Goal: Task Accomplishment & Management: Manage account settings

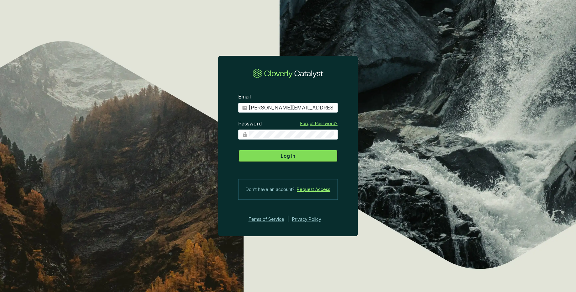
click at [293, 157] on span "Log In" at bounding box center [288, 156] width 14 height 8
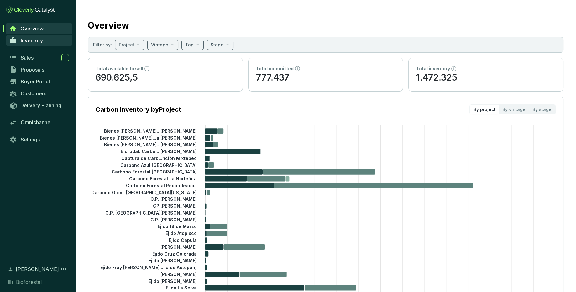
click at [43, 38] on span "Inventory" at bounding box center [32, 40] width 22 height 6
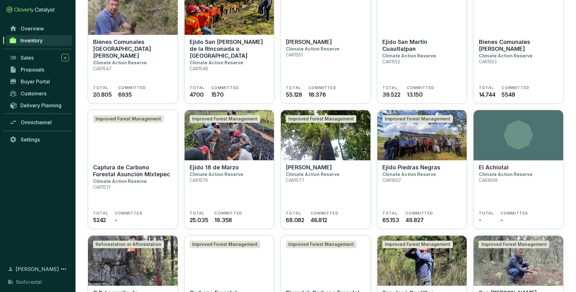
scroll to position [701, 0]
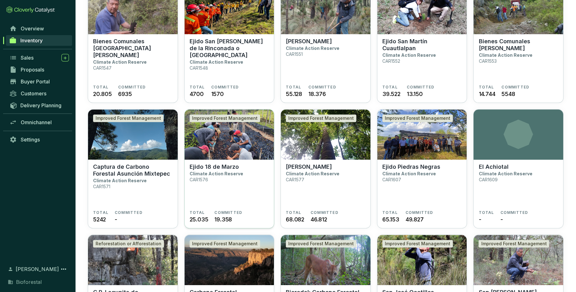
click at [267, 145] on img at bounding box center [229, 134] width 90 height 50
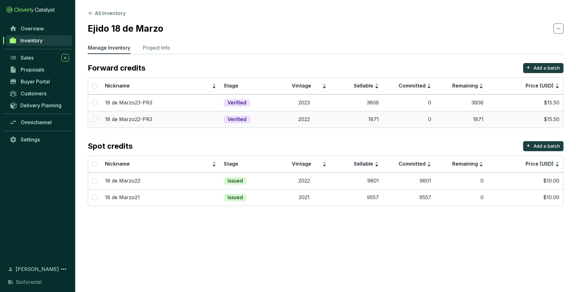
click at [343, 119] on td "1871" at bounding box center [356, 119] width 52 height 17
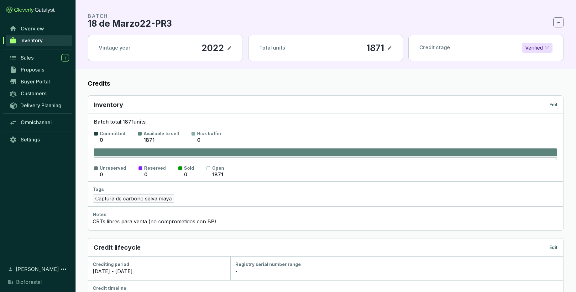
scroll to position [33, 0]
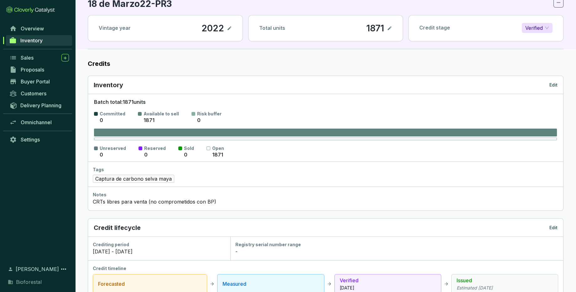
click at [554, 84] on p "Edit" at bounding box center [553, 85] width 8 height 6
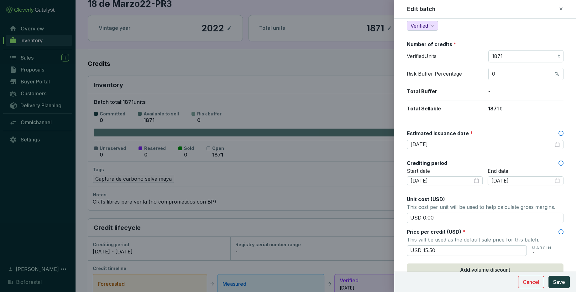
scroll to position [111, 0]
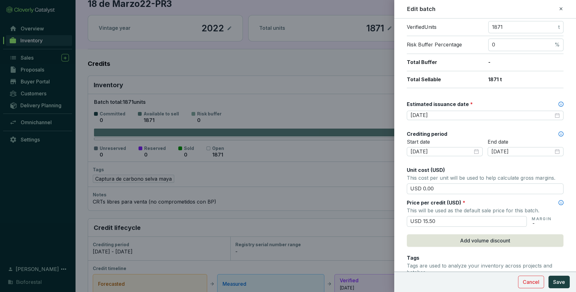
click at [561, 10] on icon at bounding box center [560, 9] width 5 height 8
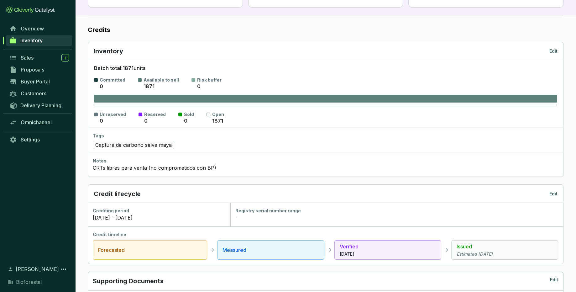
scroll to position [66, 0]
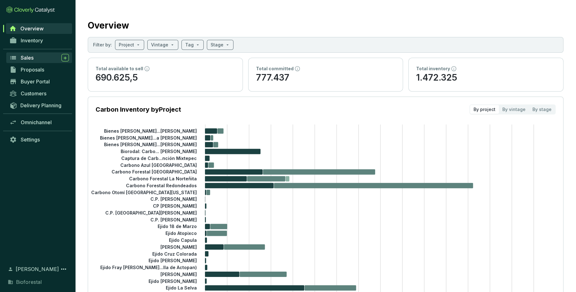
click at [28, 59] on span "Sales" at bounding box center [27, 57] width 13 height 6
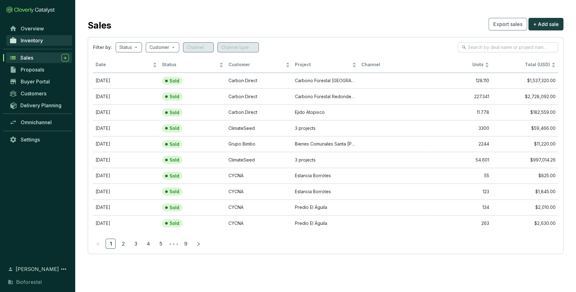
click at [40, 44] on link "Inventory" at bounding box center [39, 40] width 66 height 11
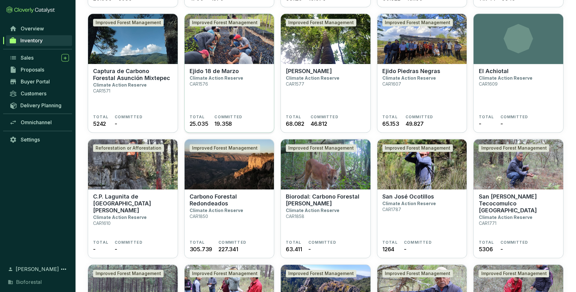
scroll to position [784, 0]
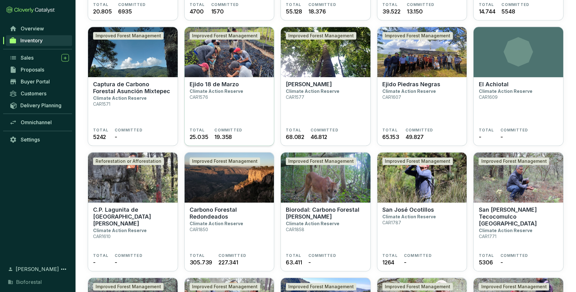
click at [257, 113] on section "Ejido 18 de Marzo Climate Action Reserve CAR1576" at bounding box center [229, 104] width 80 height 47
